Goal: Task Accomplishment & Management: Use online tool/utility

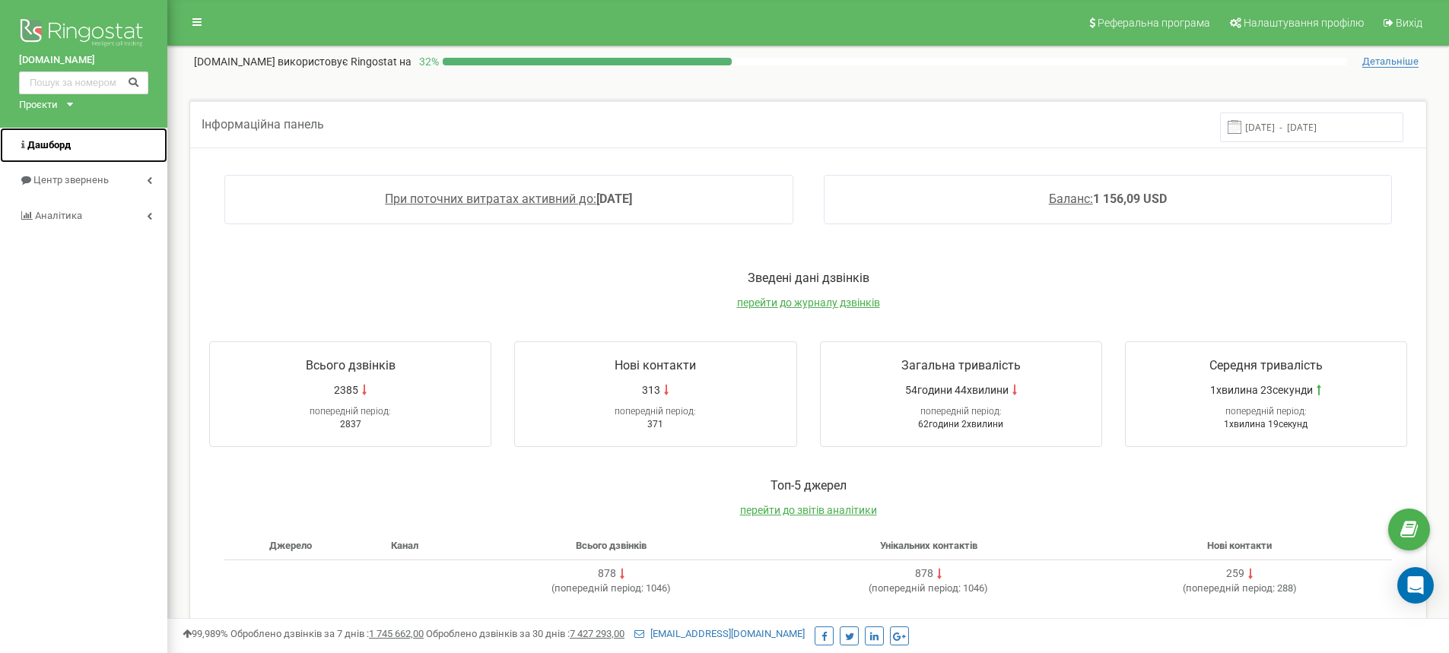
click at [44, 140] on span "Дашборд" at bounding box center [48, 144] width 43 height 11
click at [82, 189] on link "Центр звернень" at bounding box center [83, 181] width 167 height 36
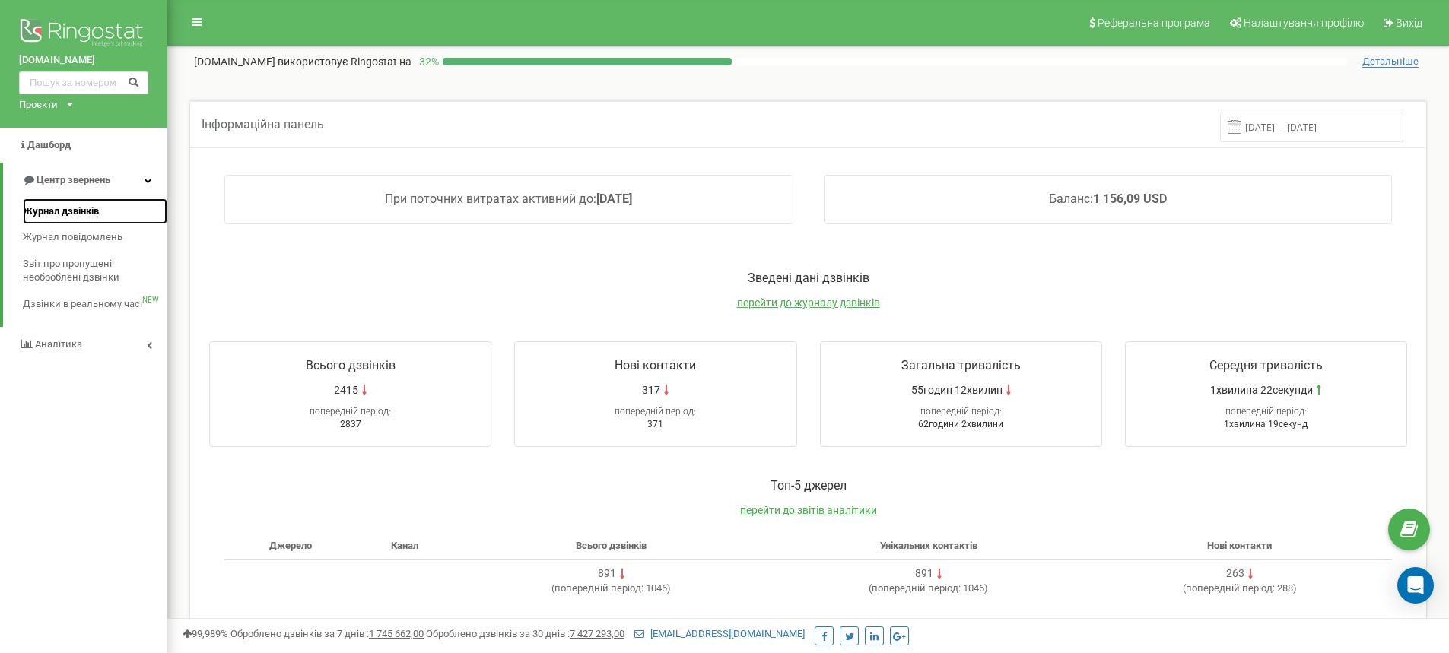
click at [87, 206] on span "Журнал дзвінків" at bounding box center [61, 212] width 76 height 14
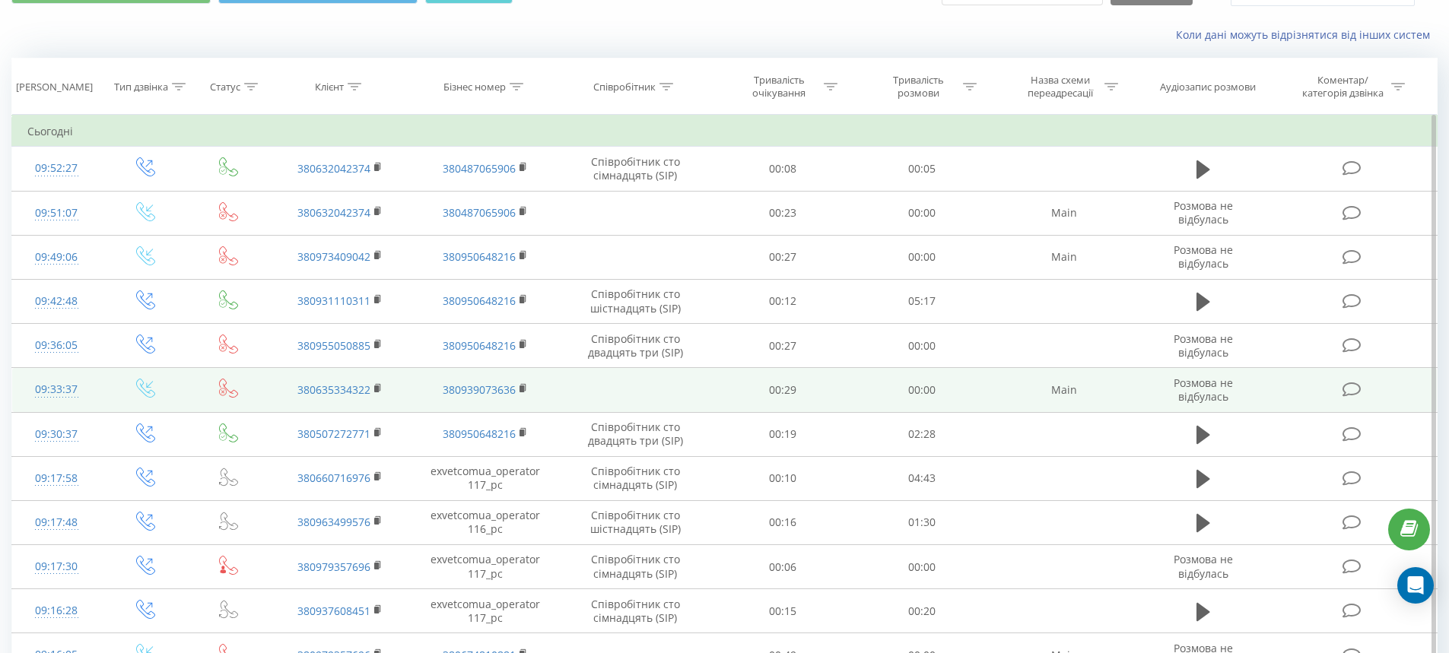
scroll to position [152, 0]
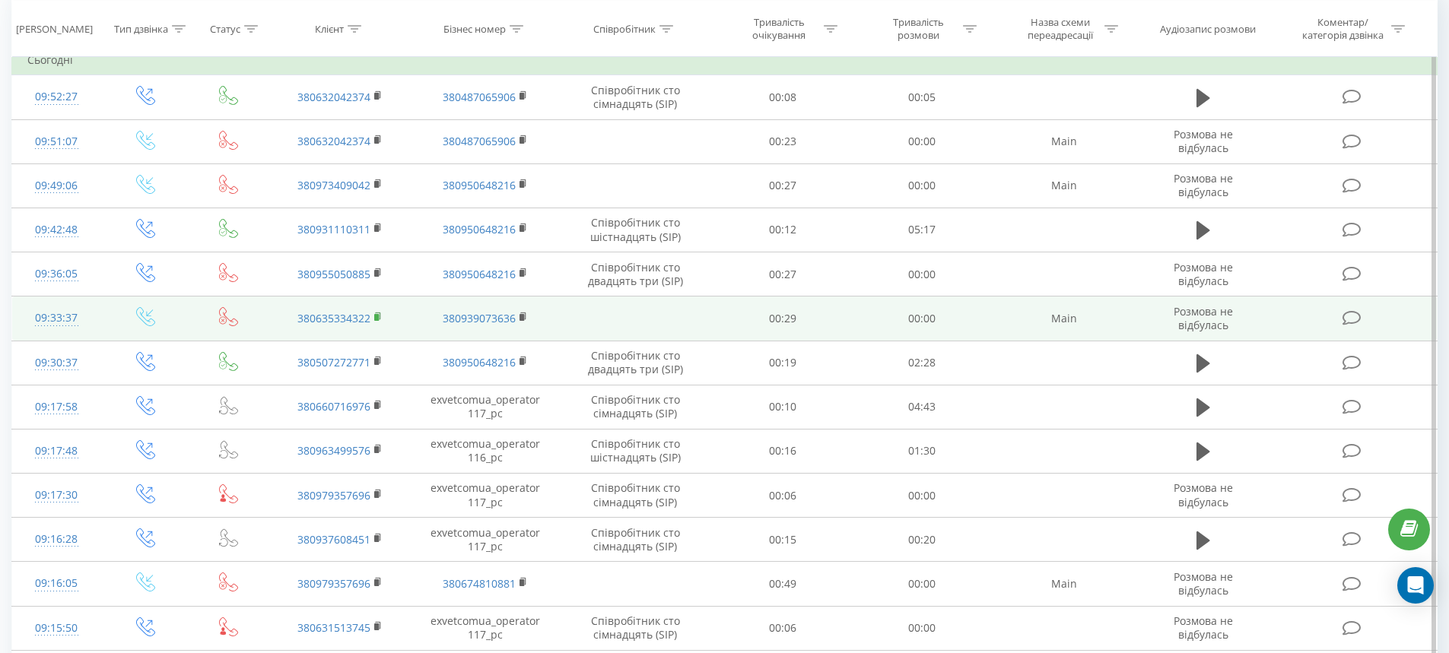
click at [376, 314] on rect at bounding box center [376, 317] width 5 height 7
click at [379, 316] on rect at bounding box center [376, 317] width 5 height 7
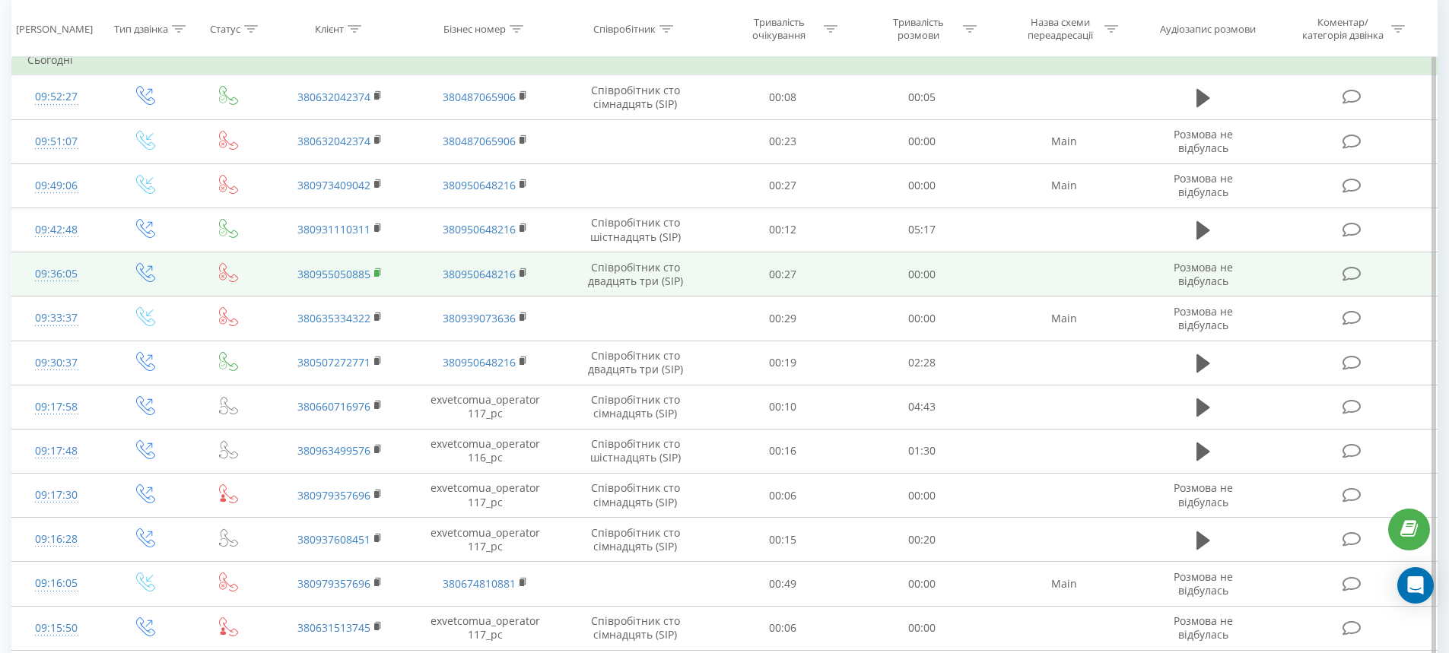
click at [377, 271] on rect at bounding box center [376, 273] width 5 height 7
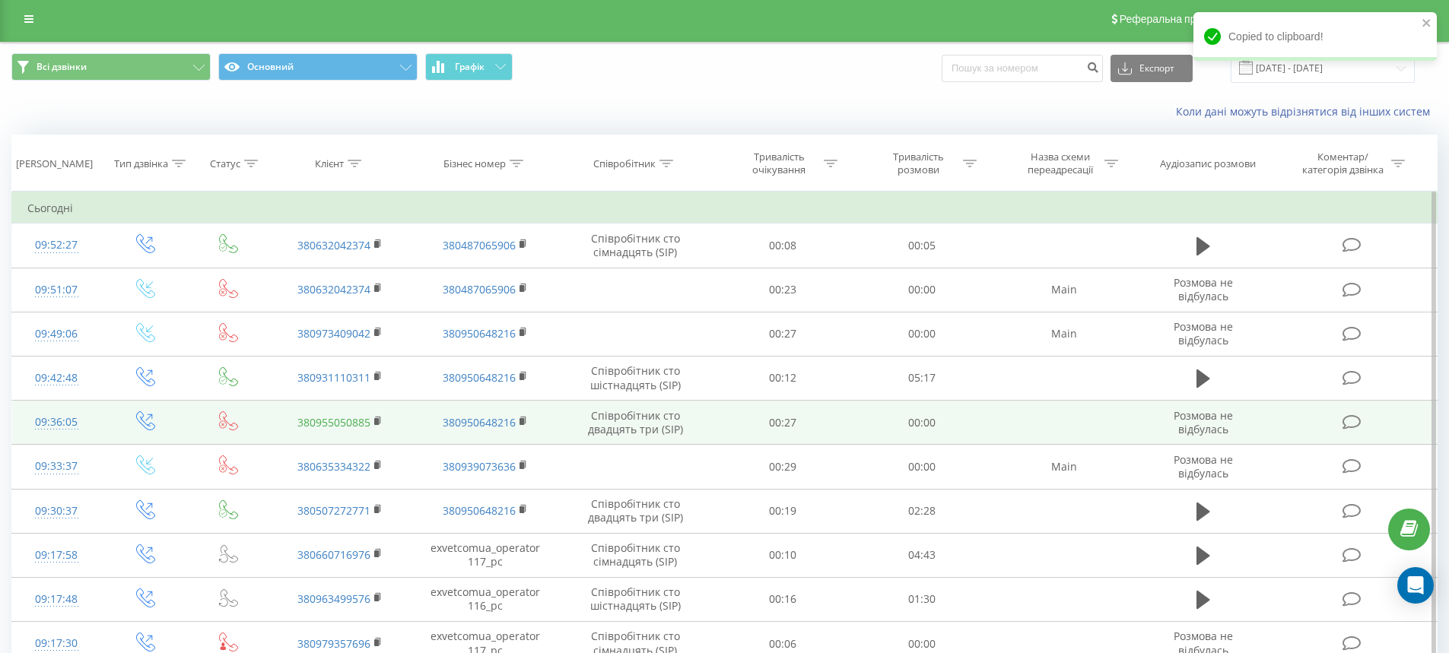
scroll to position [0, 0]
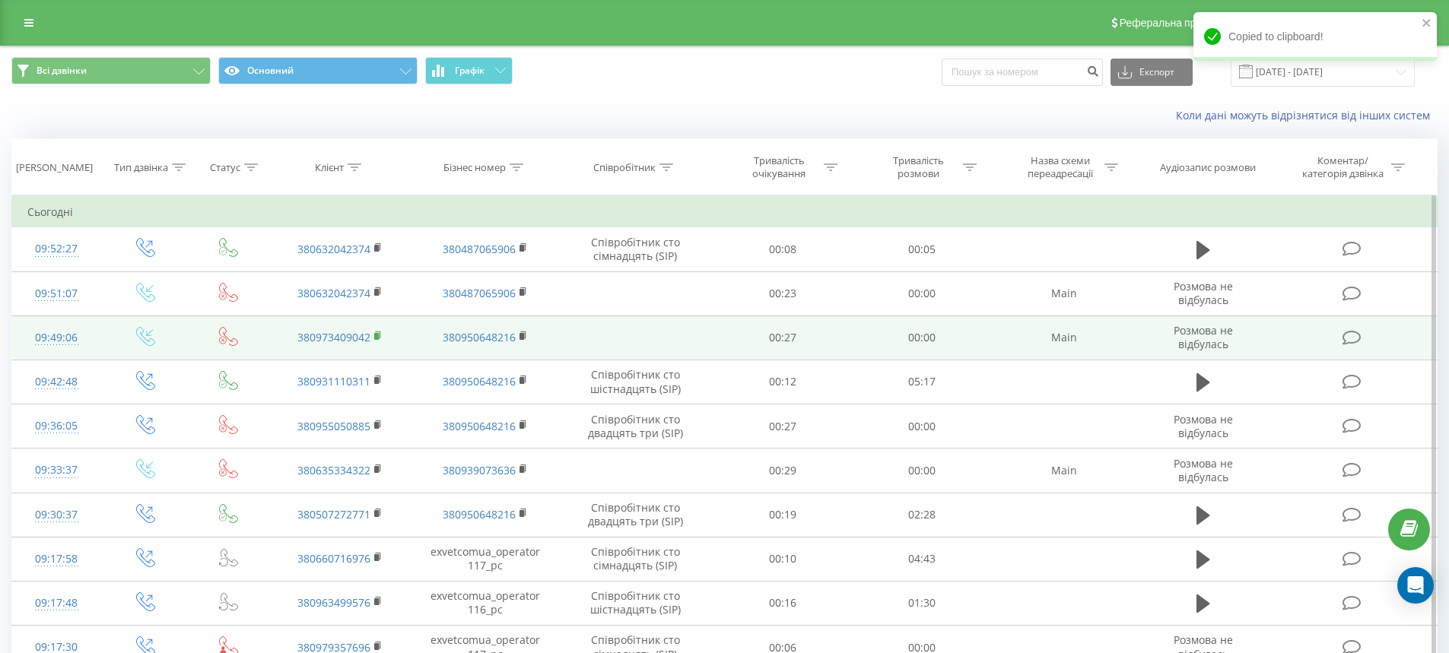
click at [377, 334] on rect at bounding box center [376, 336] width 5 height 7
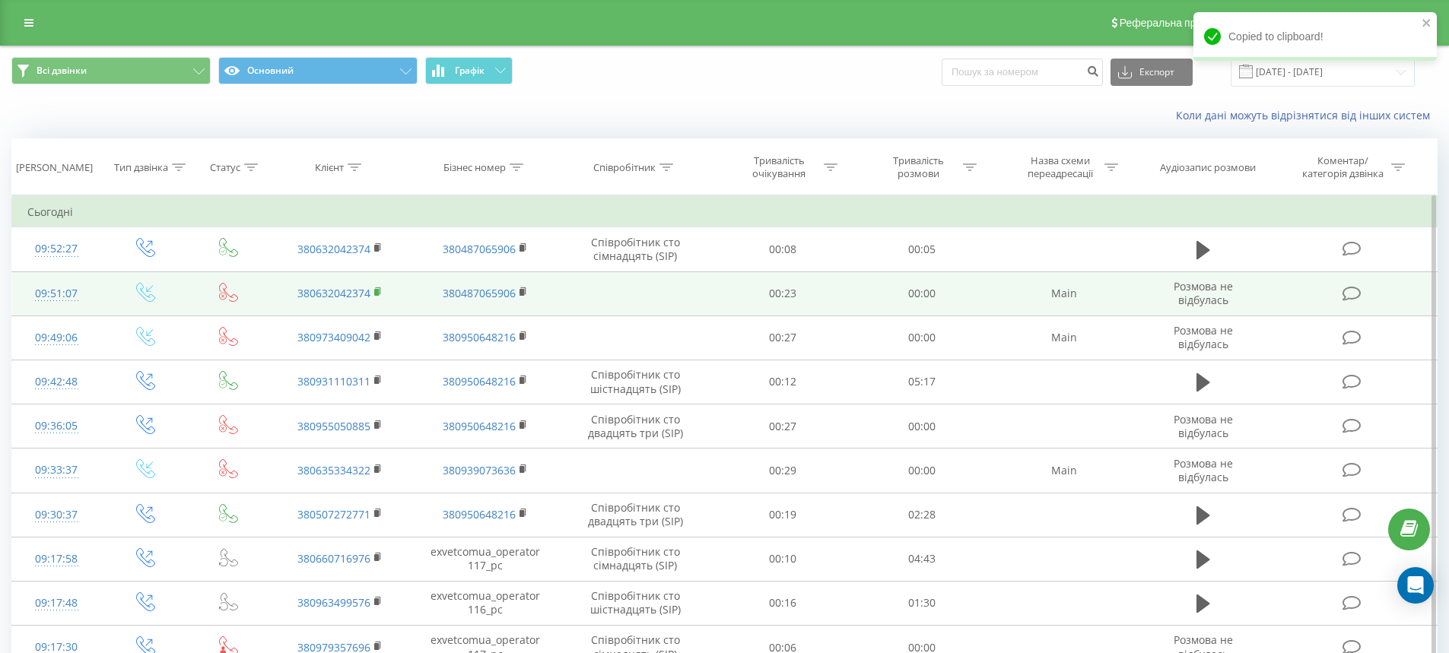
click at [375, 293] on rect at bounding box center [376, 292] width 5 height 7
